Goal: Check status: Check status

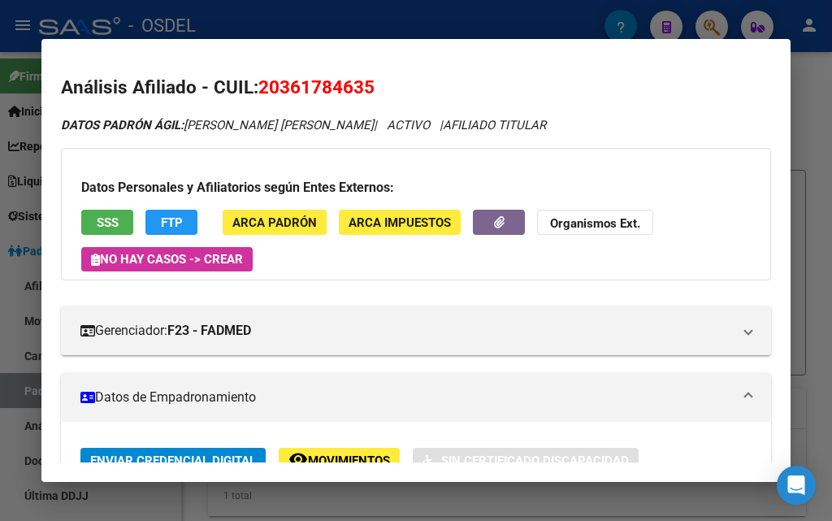
scroll to position [43, 0]
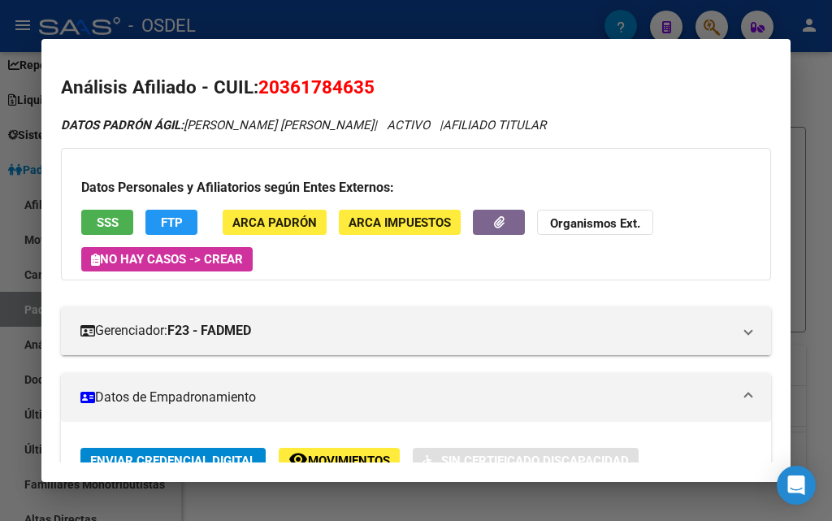
click at [547, 28] on div at bounding box center [416, 260] width 832 height 521
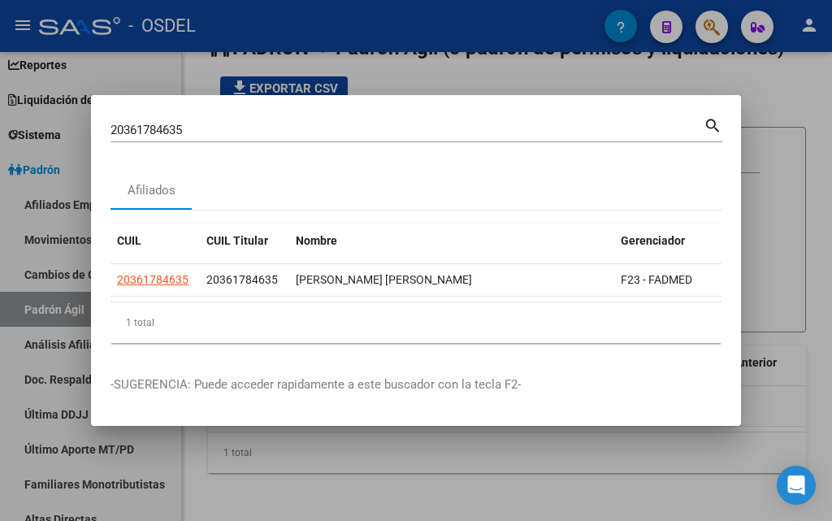
click at [710, 19] on div at bounding box center [416, 260] width 832 height 521
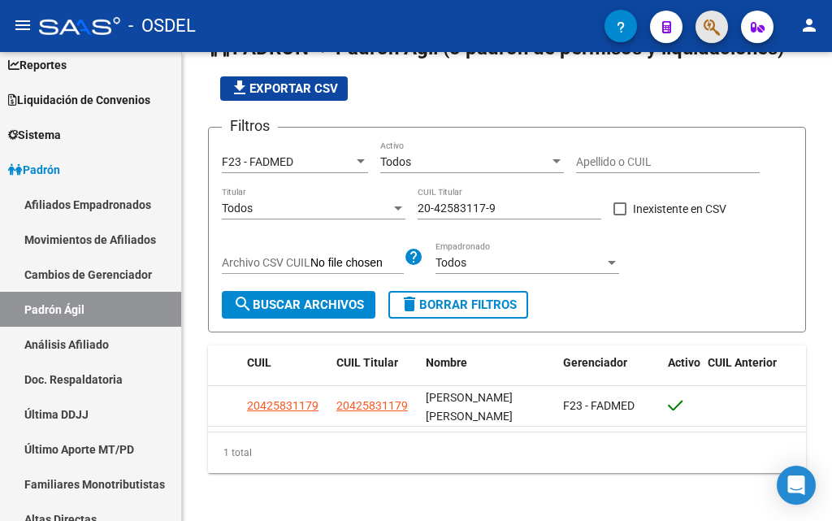
click at [725, 24] on button "button" at bounding box center [711, 27] width 32 height 32
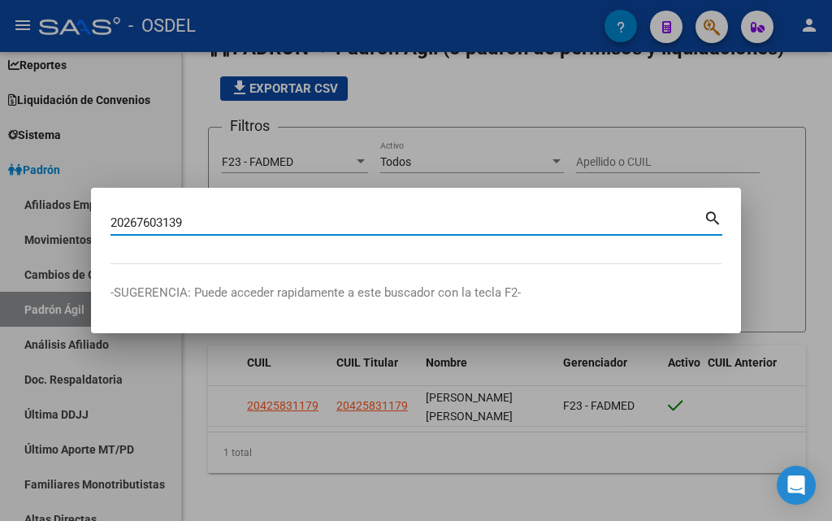
type input "20267603139"
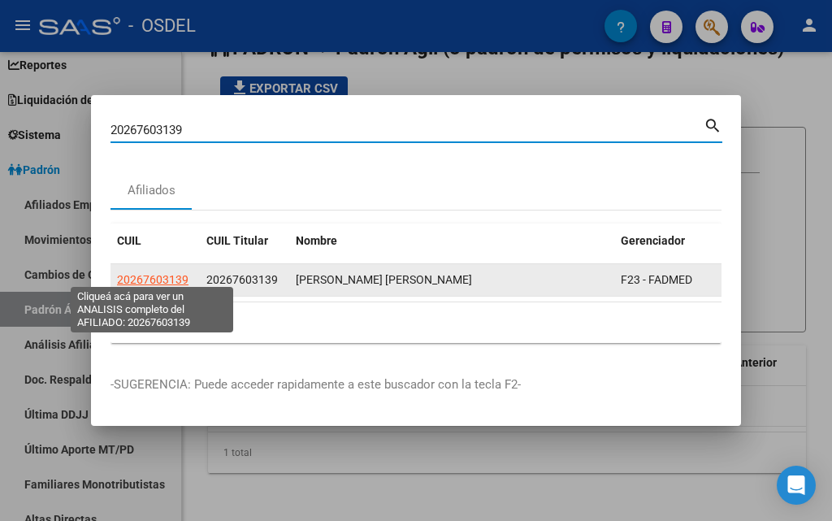
click at [162, 275] on span "20267603139" at bounding box center [152, 279] width 71 height 13
type textarea "20267603139"
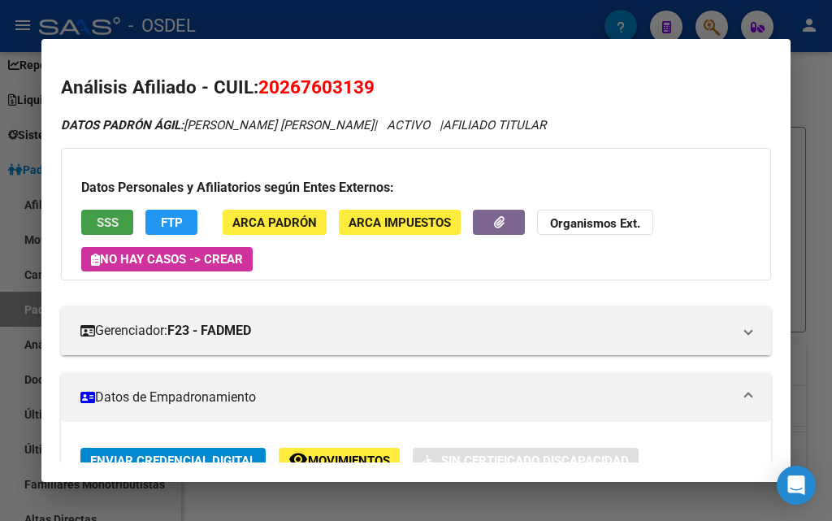
click at [114, 225] on span "SSS" at bounding box center [108, 222] width 22 height 15
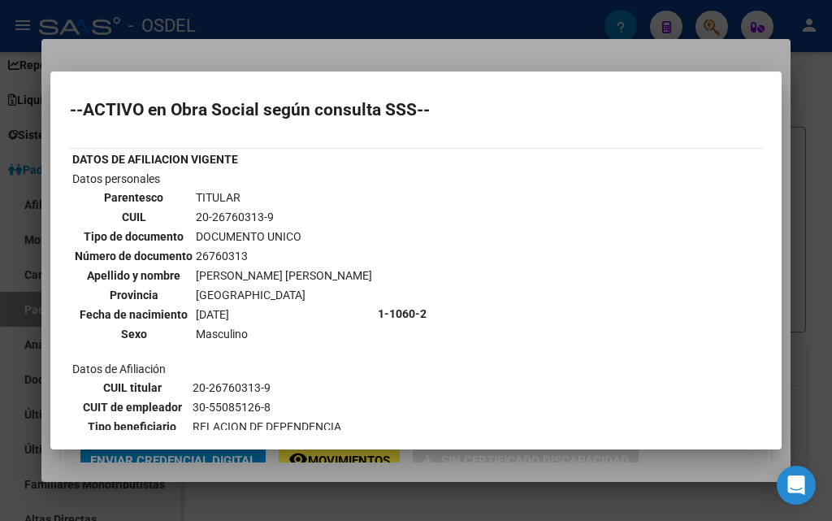
scroll to position [0, 0]
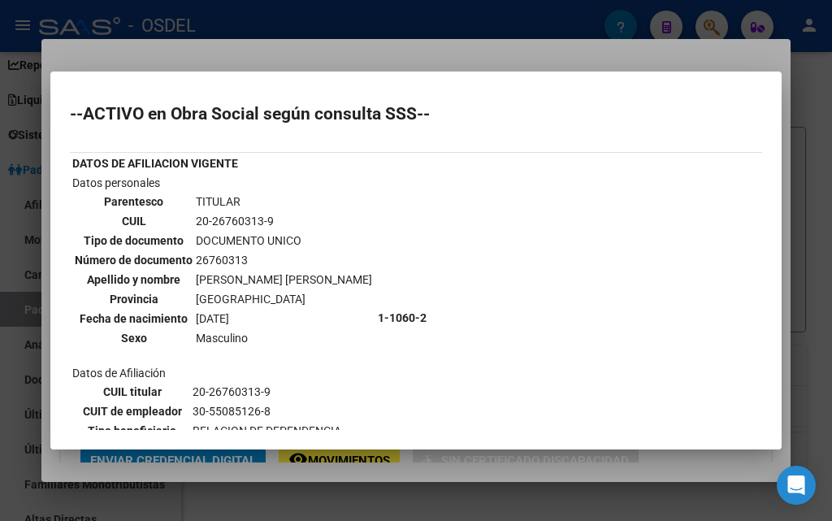
click at [703, 57] on div at bounding box center [416, 260] width 832 height 521
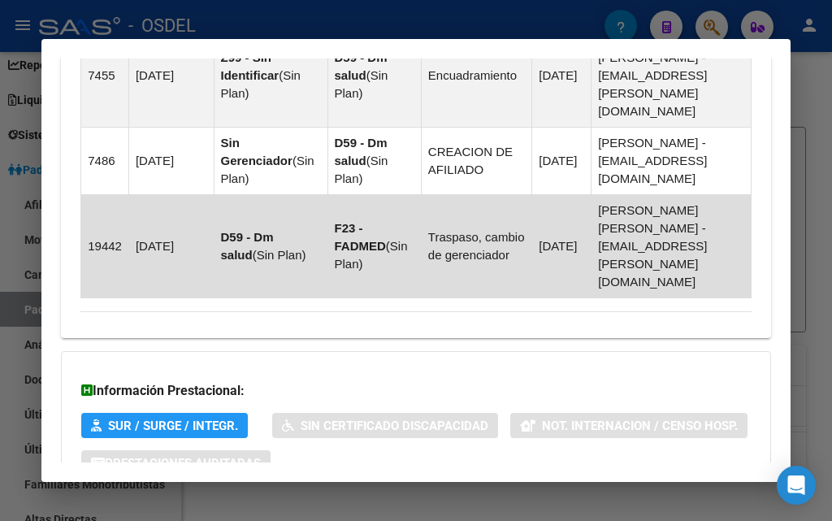
scroll to position [1534, 0]
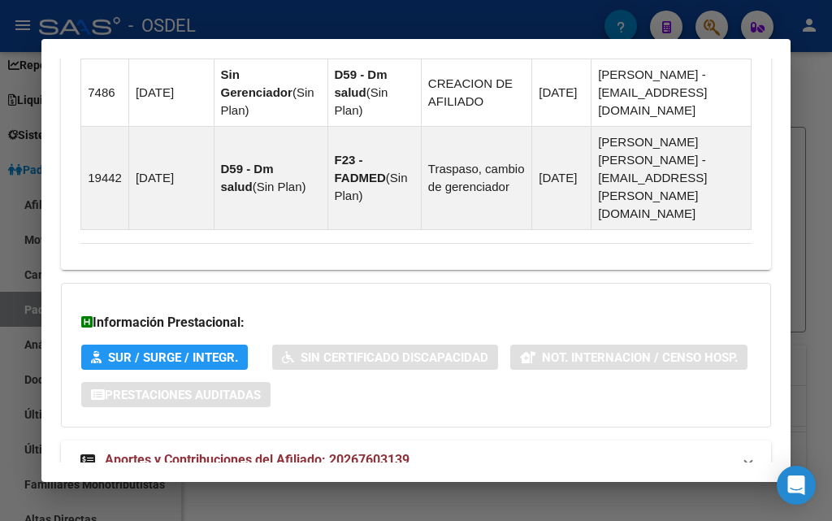
click at [378, 452] on span "Aportes y Contribuciones del Afiliado: 20267603139" at bounding box center [257, 459] width 305 height 15
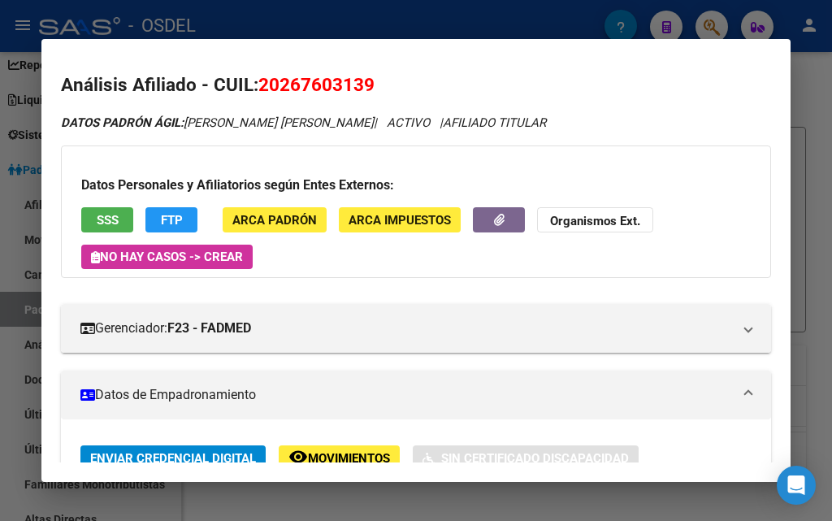
scroll to position [0, 0]
